Goal: Download file/media

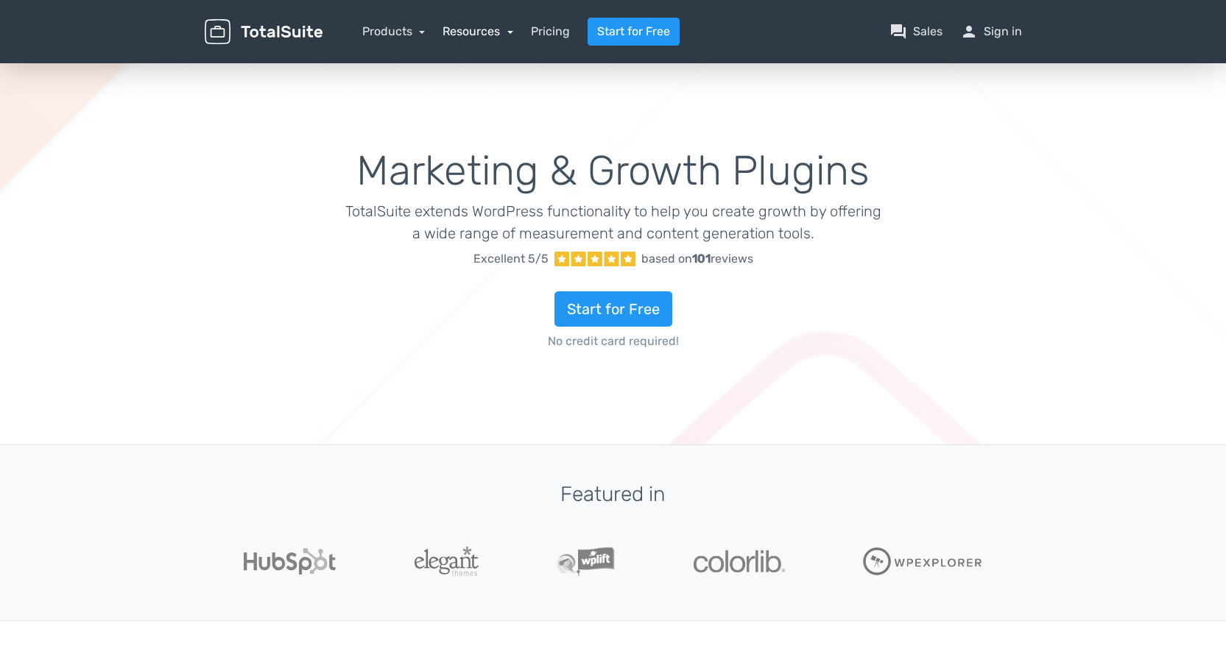
click at [481, 30] on link "Resources" at bounding box center [477, 31] width 71 height 14
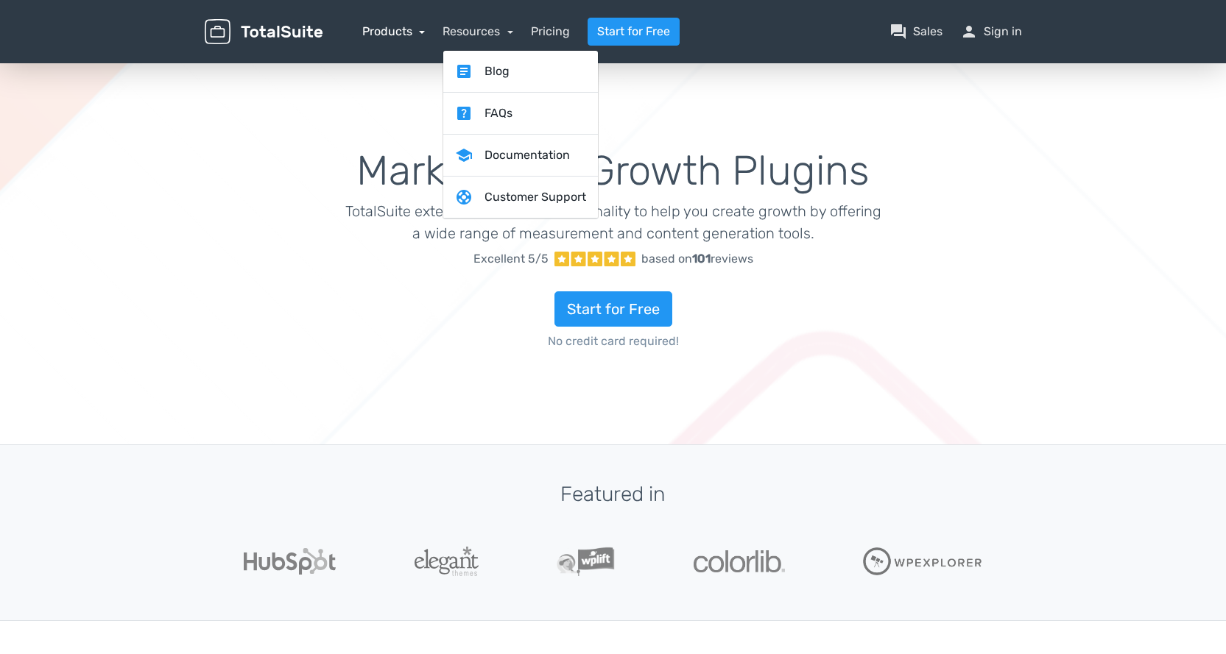
click at [411, 32] on link "Products" at bounding box center [393, 31] width 63 height 14
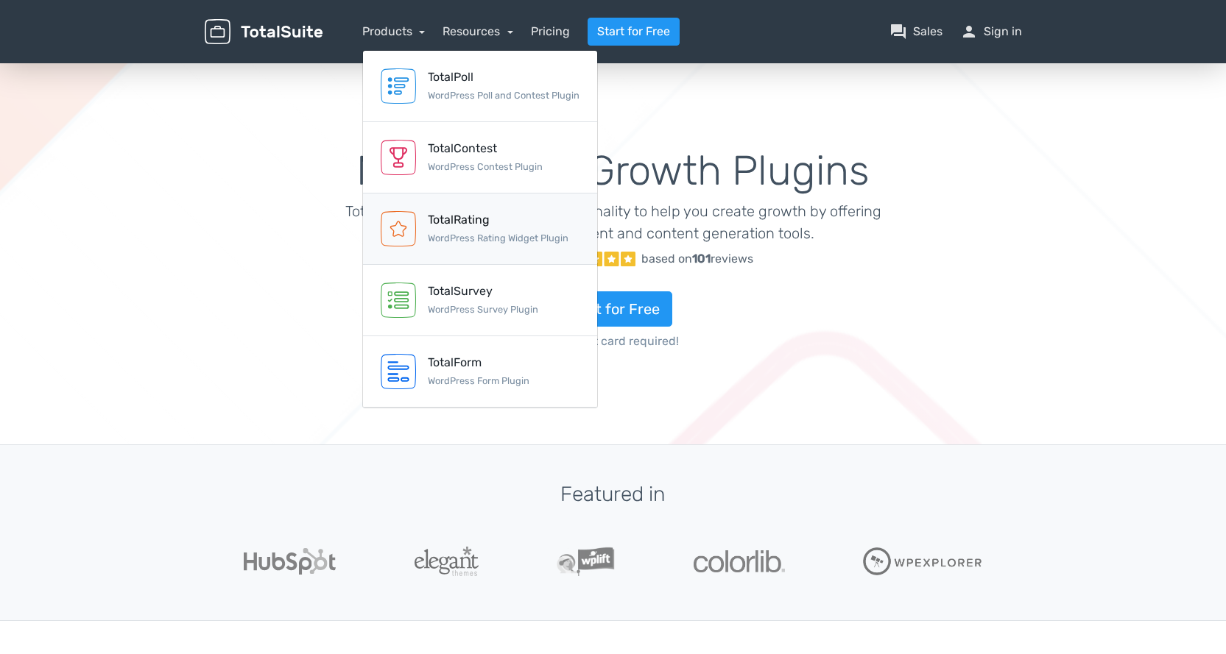
click at [487, 235] on small "WordPress Rating Widget Plugin" at bounding box center [498, 238] width 141 height 11
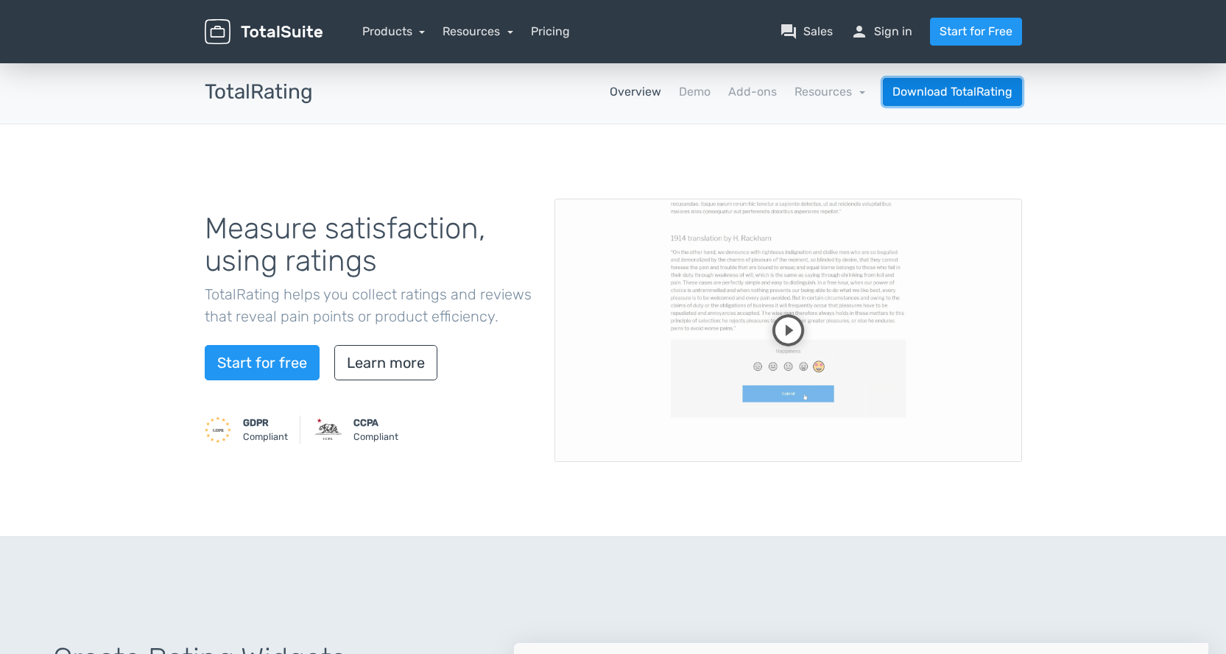
click at [955, 91] on link "Download TotalRating" at bounding box center [952, 92] width 139 height 28
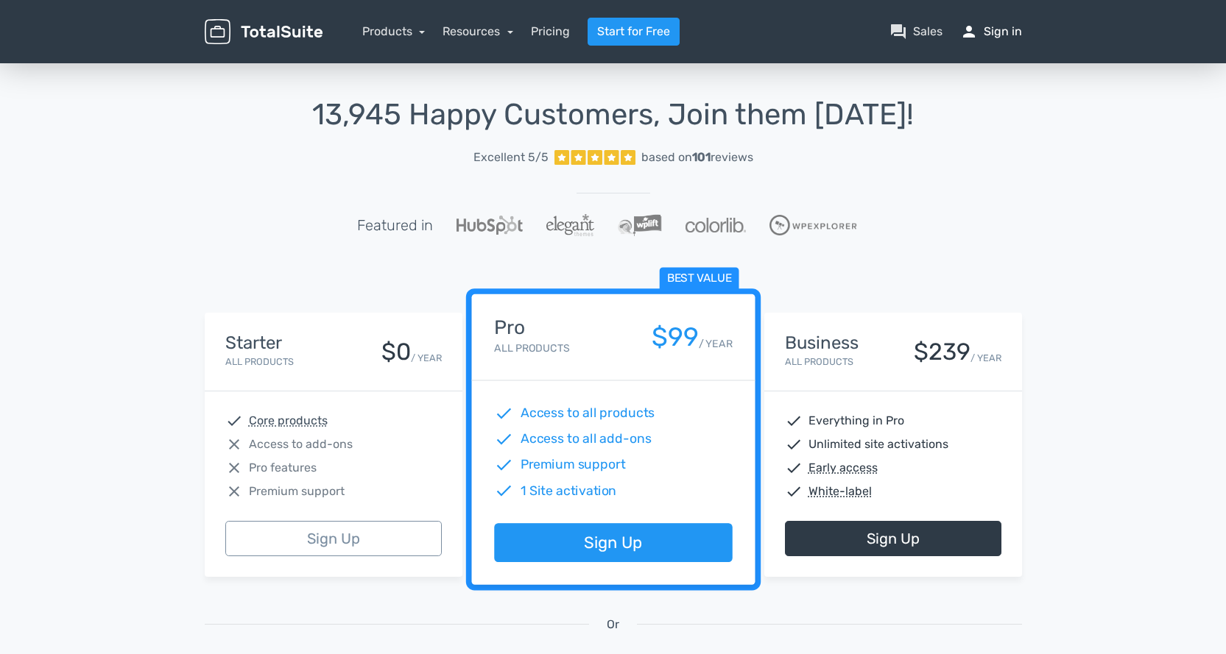
click at [1008, 34] on link "person Sign in" at bounding box center [991, 32] width 62 height 18
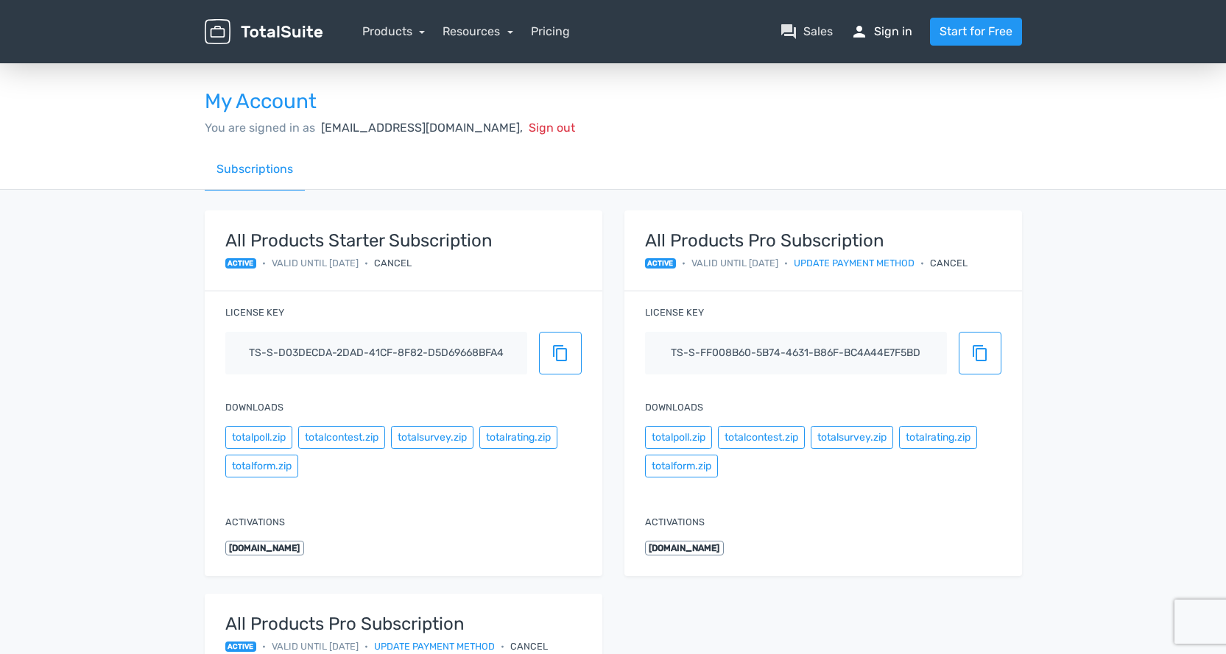
click at [909, 31] on link "person Sign in" at bounding box center [881, 32] width 62 height 18
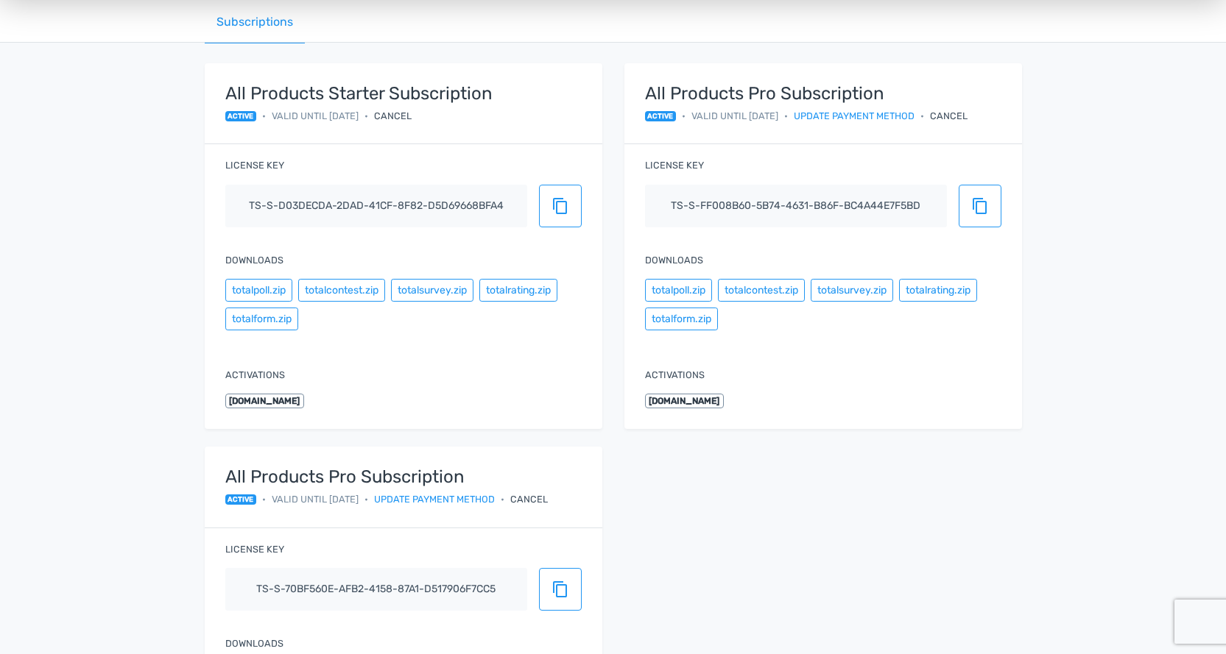
scroll to position [74, 0]
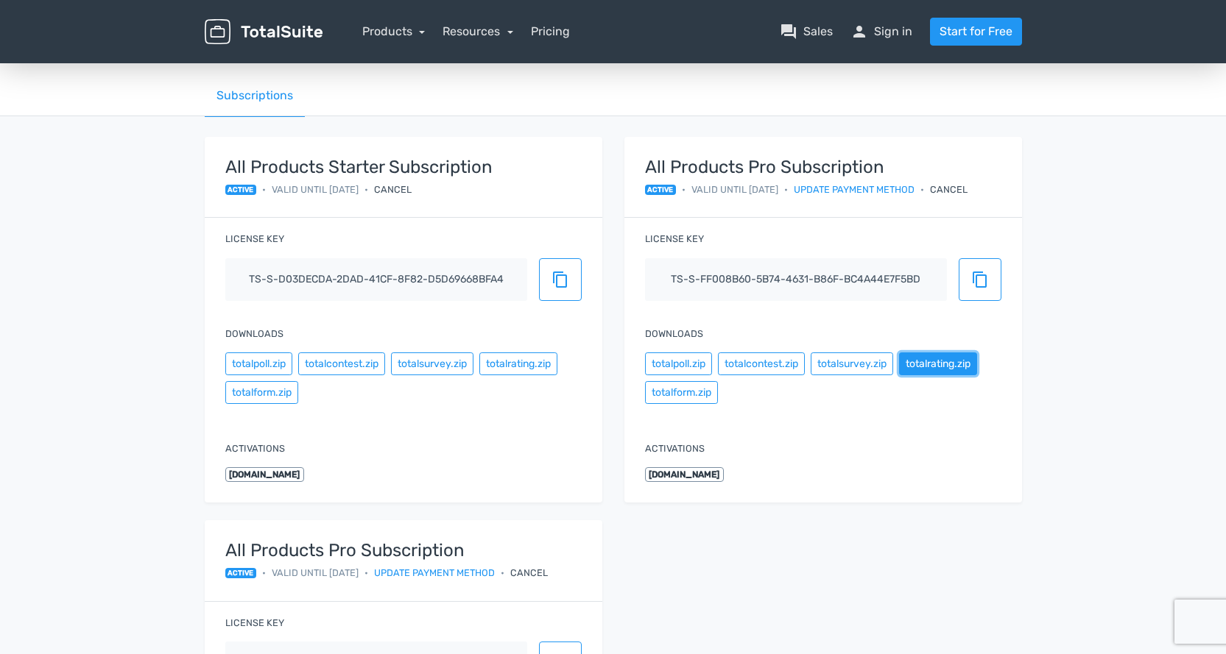
click at [928, 366] on button "totalrating.zip" at bounding box center [938, 364] width 78 height 23
click at [975, 287] on span "content_copy" at bounding box center [980, 280] width 18 height 18
